Goal: Transaction & Acquisition: Purchase product/service

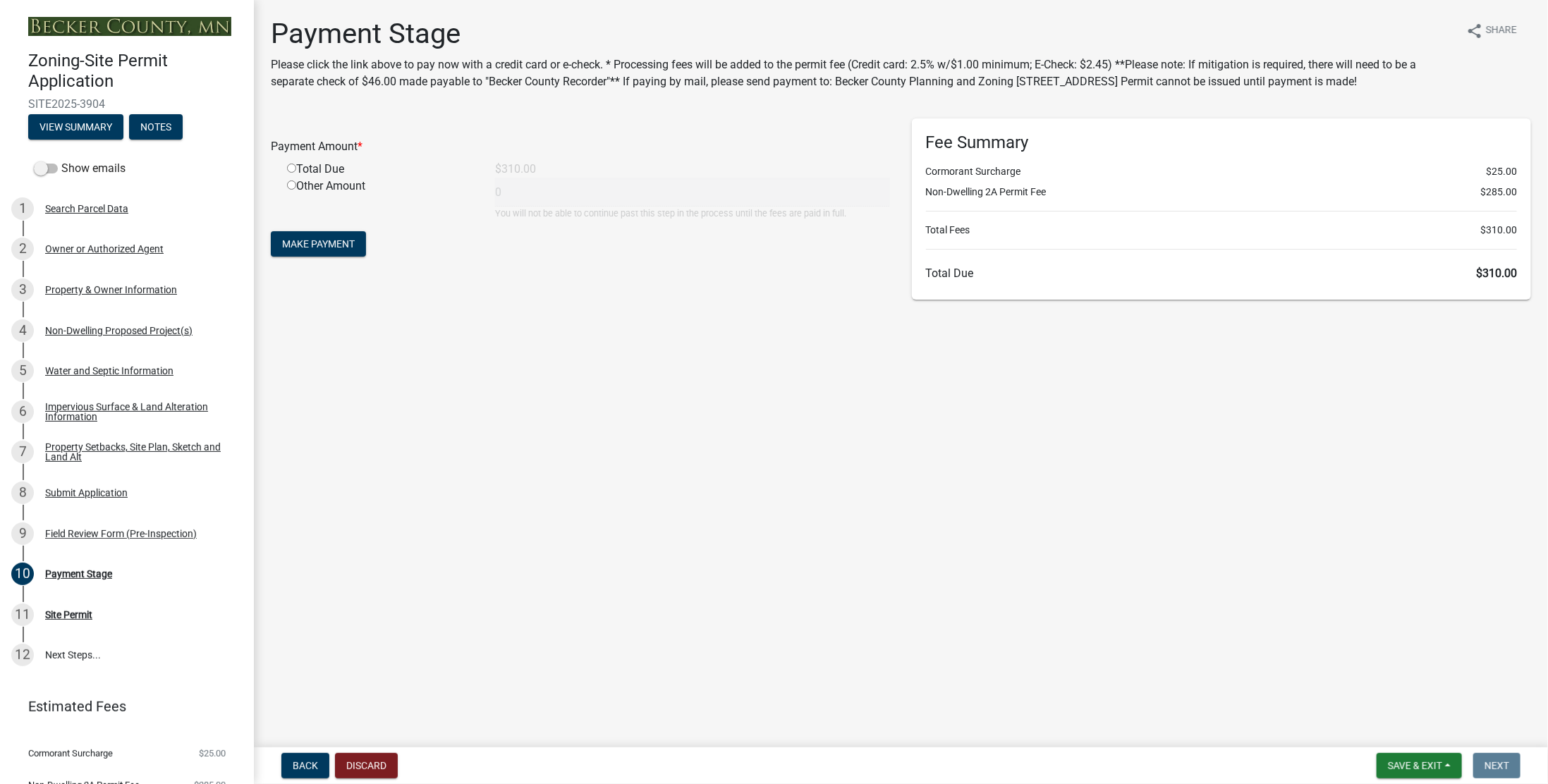
click at [293, 172] on input "radio" at bounding box center [291, 168] width 9 height 9
radio input "true"
type input "310"
click at [330, 257] on button "Make Payment" at bounding box center [319, 244] width 95 height 25
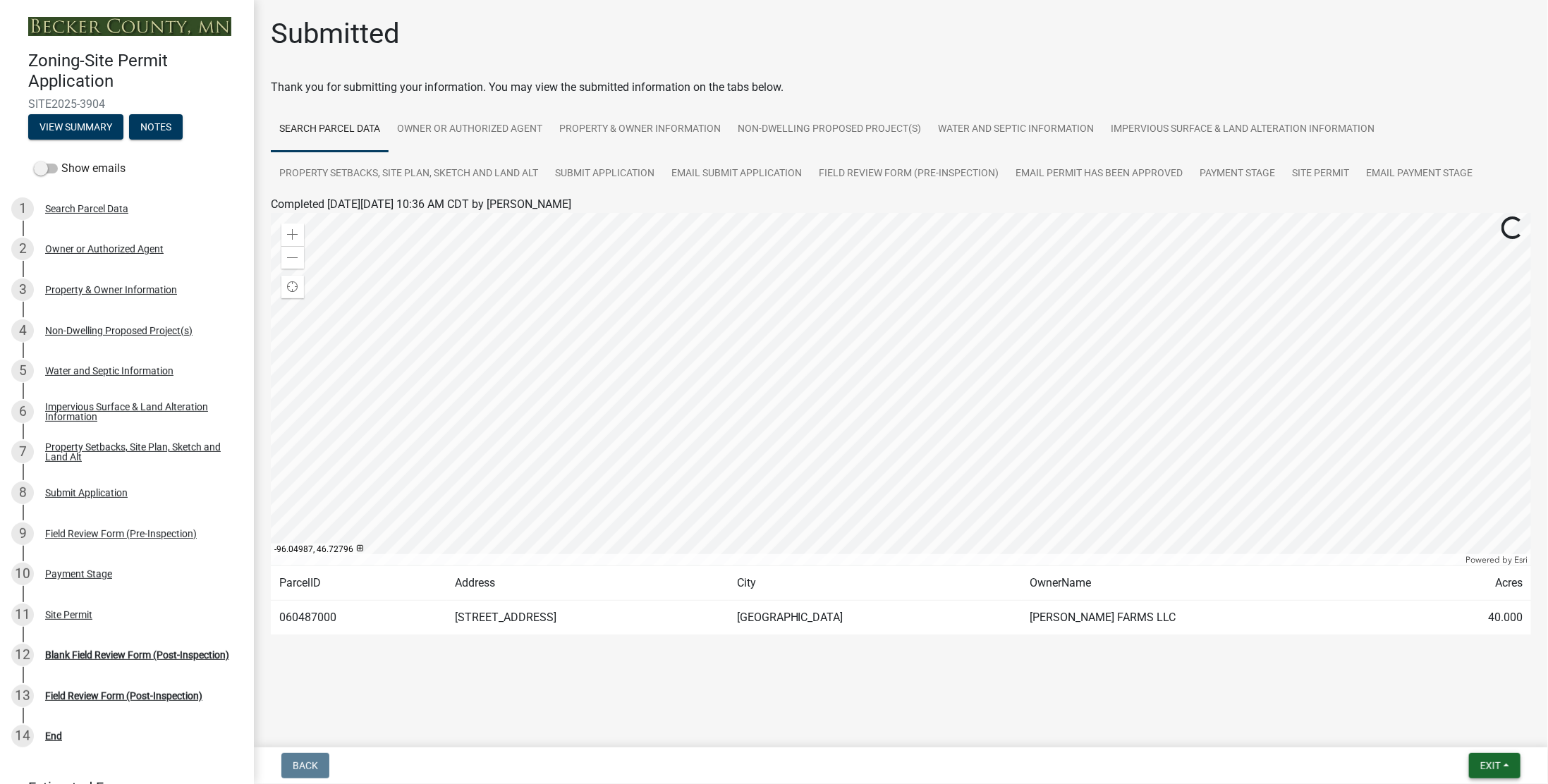
click at [1499, 761] on span "Exit" at bounding box center [1491, 766] width 20 height 12
click at [1323, 170] on link "Site Permit" at bounding box center [1321, 174] width 74 height 45
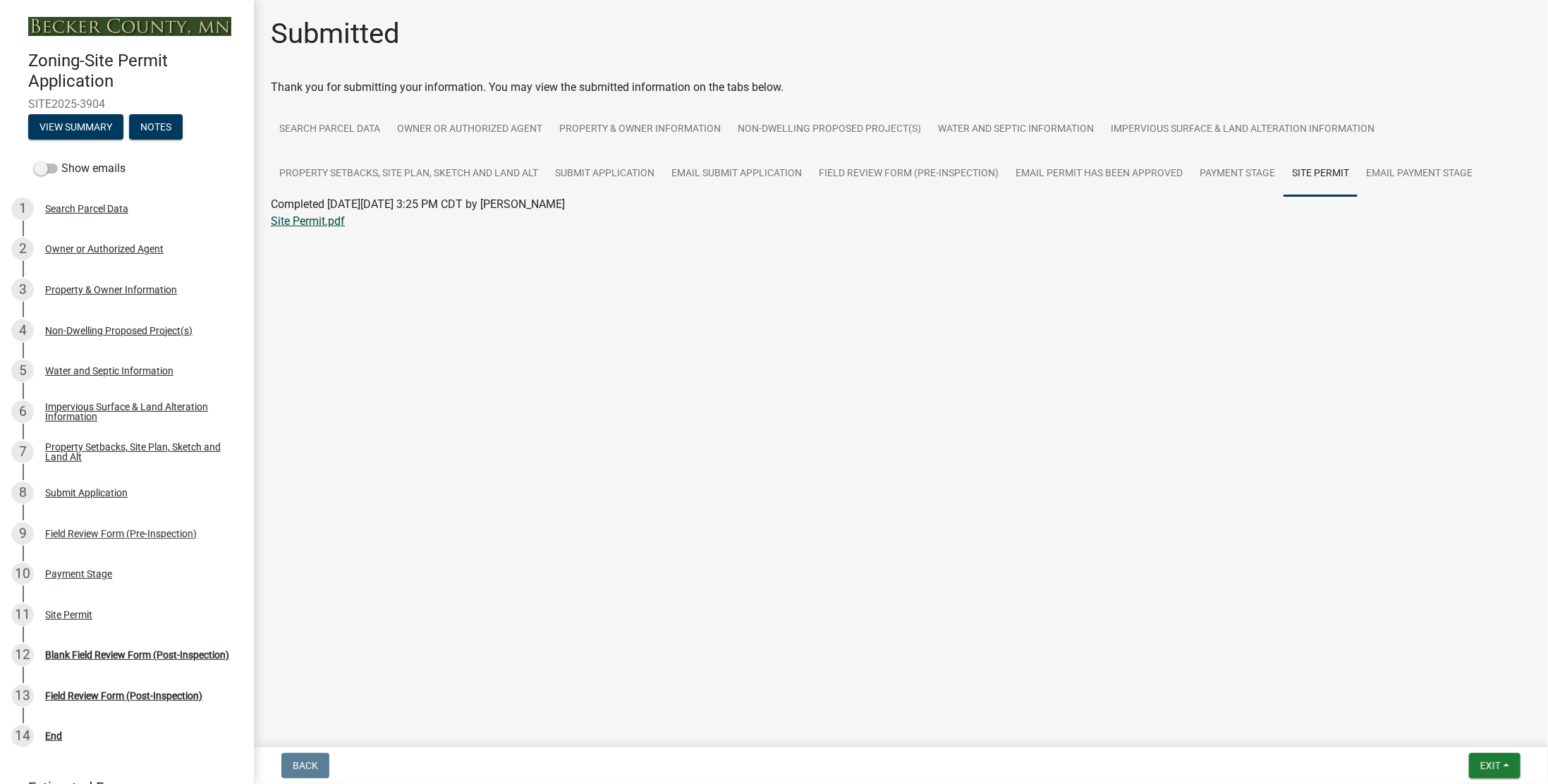
click at [311, 224] on link "Site Permit.pdf" at bounding box center [308, 221] width 74 height 14
